Goal: Task Accomplishment & Management: Use online tool/utility

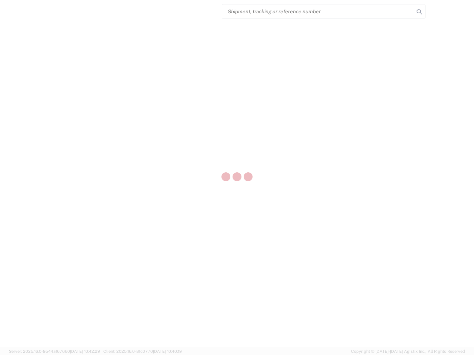
select select "US"
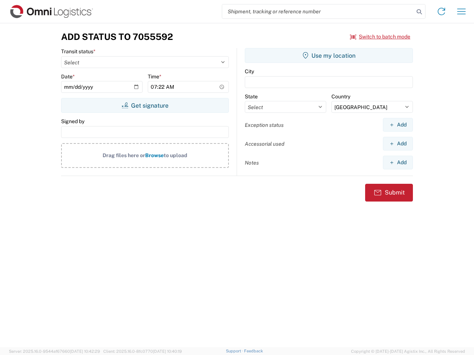
click at [318, 11] on input "search" at bounding box center [318, 11] width 192 height 14
click at [419, 12] on icon at bounding box center [419, 12] width 10 height 10
click at [441, 11] on icon at bounding box center [441, 12] width 12 height 12
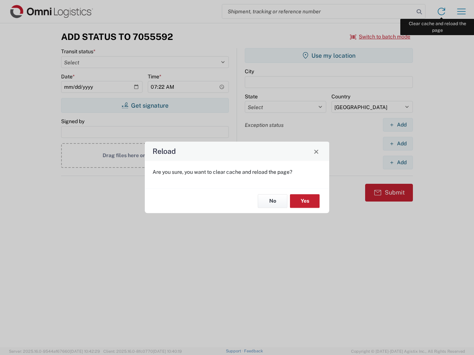
click at [461, 11] on div "Reload Are you sure, you want to clear cache and reload the page? No Yes" at bounding box center [237, 177] width 474 height 355
click at [380, 37] on div "Reload Are you sure, you want to clear cache and reload the page? No Yes" at bounding box center [237, 177] width 474 height 355
click at [145, 105] on div "Reload Are you sure, you want to clear cache and reload the page? No Yes" at bounding box center [237, 177] width 474 height 355
click at [329, 55] on div "Reload Are you sure, you want to clear cache and reload the page? No Yes" at bounding box center [237, 177] width 474 height 355
click at [397, 125] on div "Reload Are you sure, you want to clear cache and reload the page? No Yes" at bounding box center [237, 177] width 474 height 355
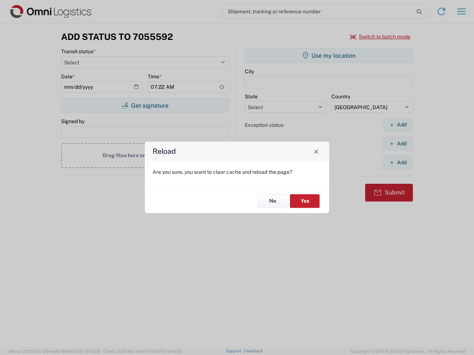
click at [397, 144] on div "Reload Are you sure, you want to clear cache and reload the page? No Yes" at bounding box center [237, 177] width 474 height 355
click at [397, 162] on div "Reload Are you sure, you want to clear cache and reload the page? No Yes" at bounding box center [237, 177] width 474 height 355
